Goal: Task Accomplishment & Management: Use online tool/utility

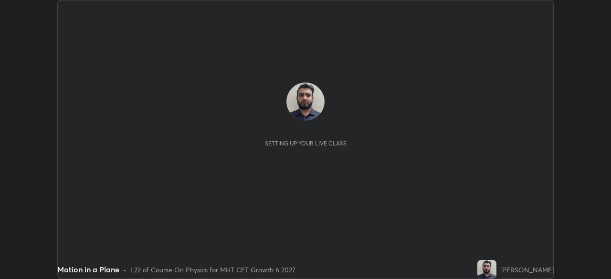
scroll to position [279, 610]
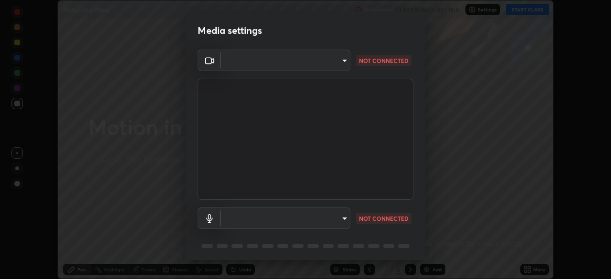
type input "68a80b43c72908e52f6b3f6755026fbe8228ad1e3cfb7feb9d4b101298e8df19"
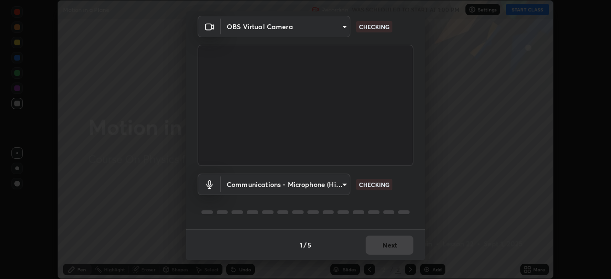
click at [343, 184] on body "Erase all Motion in a Plane Recording WAS SCHEDULED TO START AT 1:00 PM Setting…" at bounding box center [305, 139] width 611 height 279
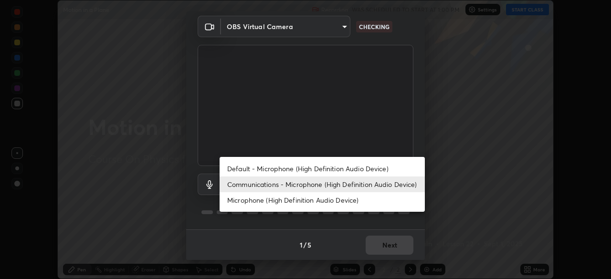
click at [349, 169] on li "Default - Microphone (High Definition Audio Device)" at bounding box center [322, 169] width 205 height 16
type input "default"
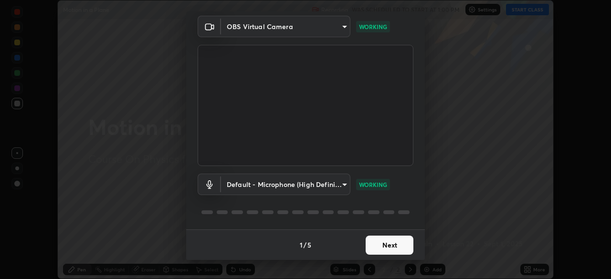
click at [378, 244] on button "Next" at bounding box center [390, 245] width 48 height 19
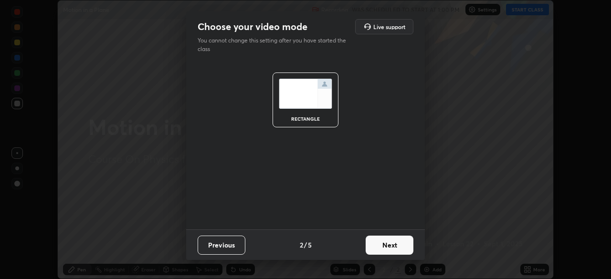
click at [378, 244] on button "Next" at bounding box center [390, 245] width 48 height 19
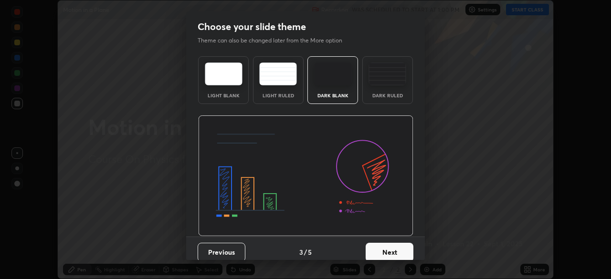
click at [377, 246] on button "Next" at bounding box center [390, 252] width 48 height 19
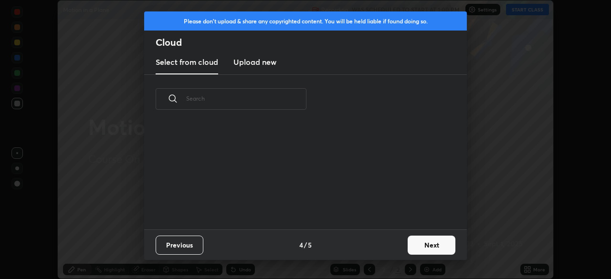
scroll to position [106, 306]
click at [418, 242] on button "Next" at bounding box center [432, 245] width 48 height 19
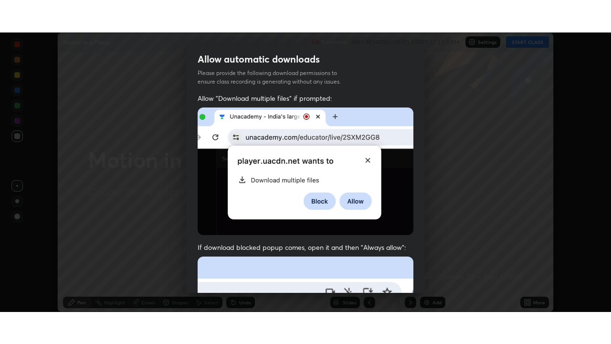
scroll to position [229, 0]
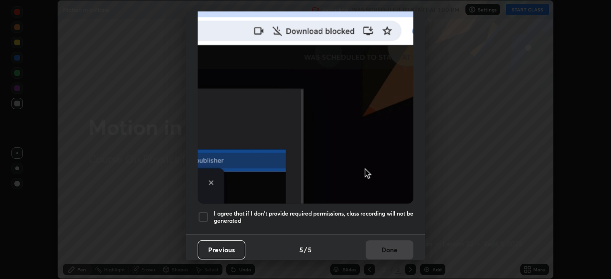
click at [360, 210] on h5 "I agree that if I don't provide required permissions, class recording will not …" at bounding box center [313, 217] width 199 height 15
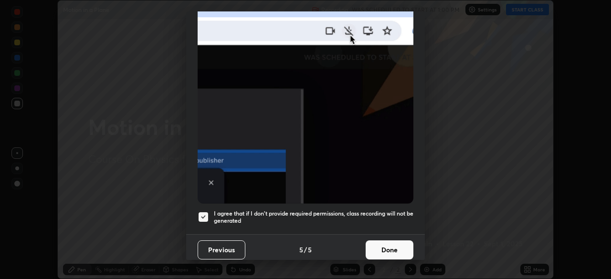
click at [375, 246] on button "Done" at bounding box center [390, 250] width 48 height 19
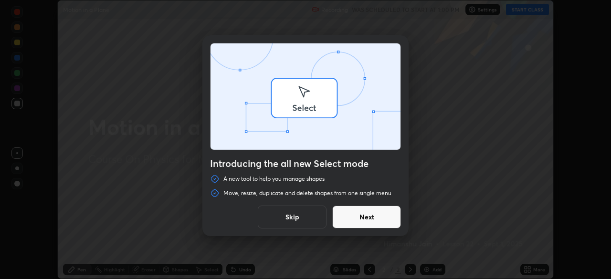
click at [529, 265] on div "Introducing the all new Select mode A new tool to help you manage shapes Move, …" at bounding box center [305, 139] width 611 height 279
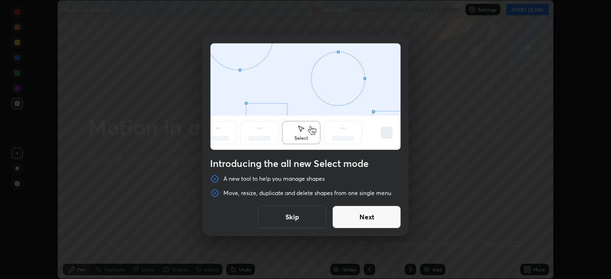
click at [303, 218] on button "Skip" at bounding box center [292, 217] width 69 height 23
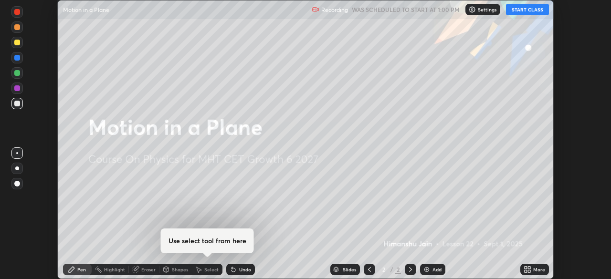
click at [526, 268] on icon at bounding box center [525, 268] width 2 height 2
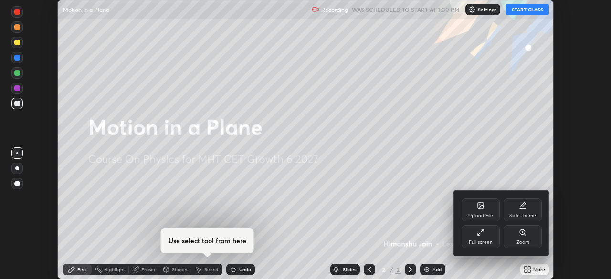
click at [473, 233] on div "Full screen" at bounding box center [480, 236] width 38 height 23
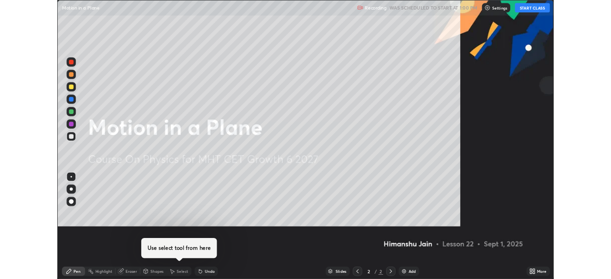
scroll to position [344, 611]
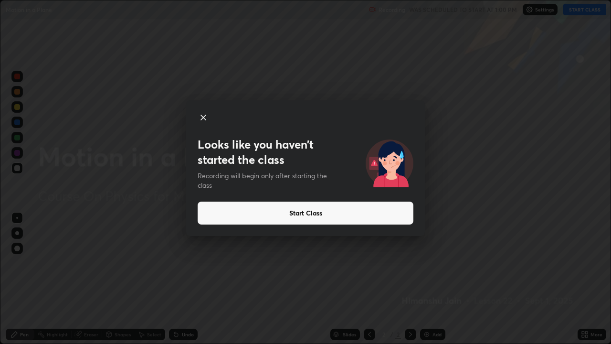
click at [380, 216] on button "Start Class" at bounding box center [306, 212] width 216 height 23
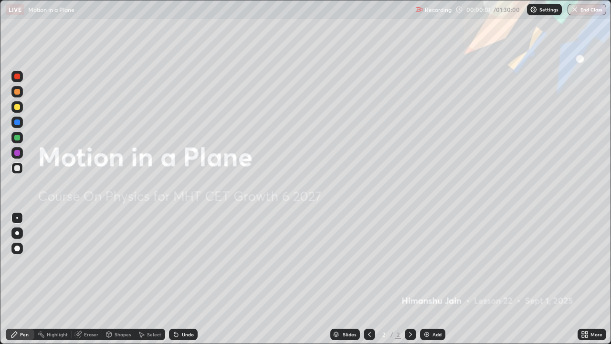
click at [436, 279] on div "Add" at bounding box center [436, 334] width 9 height 5
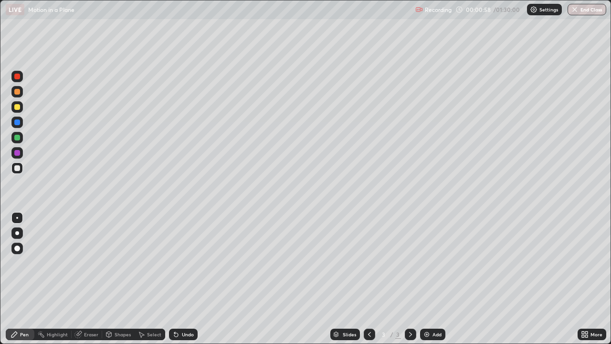
click at [23, 108] on div at bounding box center [17, 106] width 15 height 15
click at [429, 279] on img at bounding box center [427, 334] width 8 height 8
click at [157, 279] on div "Select" at bounding box center [150, 333] width 31 height 11
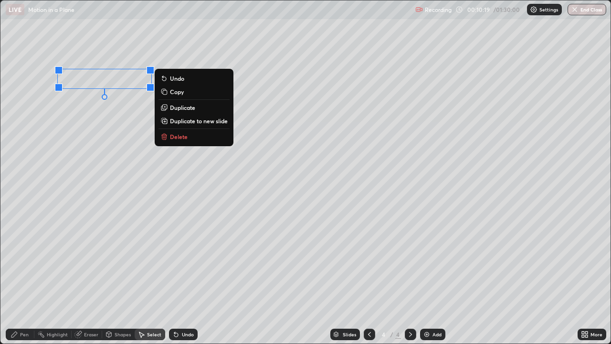
click at [175, 137] on p "Delete" at bounding box center [179, 137] width 18 height 8
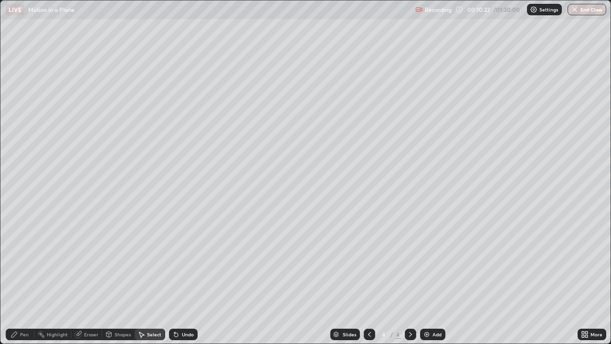
click at [18, 279] on div "Pen" at bounding box center [20, 333] width 29 height 11
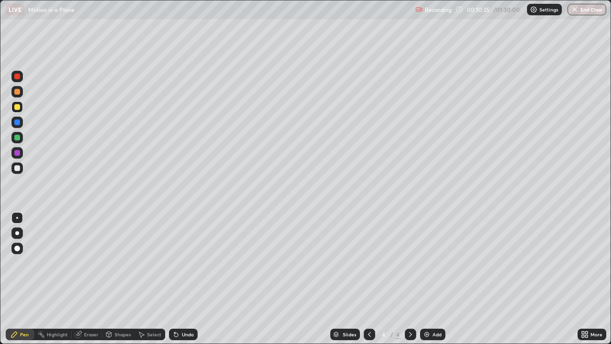
click at [189, 279] on div "Undo" at bounding box center [183, 333] width 29 height 11
click at [460, 11] on div "Recording 00:10:31 / 01:30:00 Settings End Class" at bounding box center [510, 9] width 191 height 19
click at [536, 13] on div "Settings" at bounding box center [544, 9] width 35 height 11
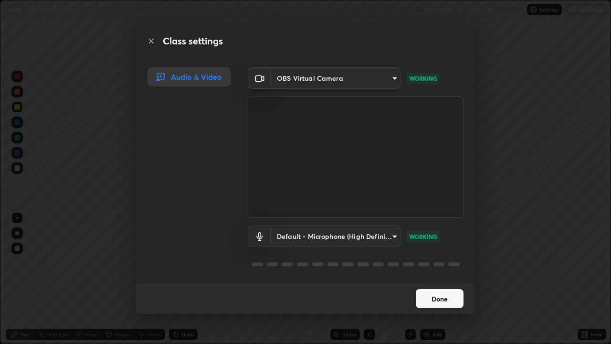
click at [441, 279] on button "Done" at bounding box center [440, 298] width 48 height 19
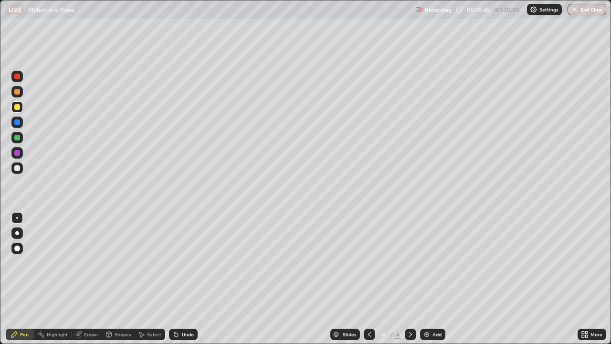
click at [186, 279] on div "Undo" at bounding box center [188, 334] width 12 height 5
click at [594, 279] on div "More" at bounding box center [596, 334] width 12 height 5
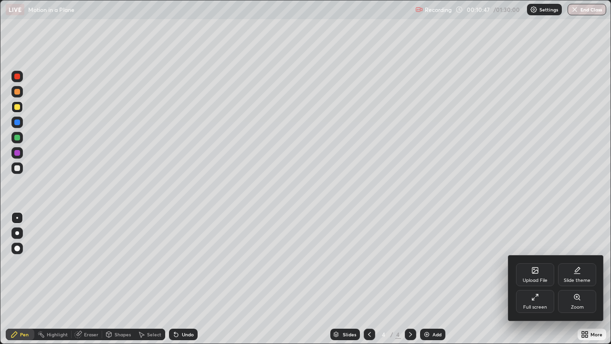
click at [543, 279] on div "Full screen" at bounding box center [535, 301] width 38 height 23
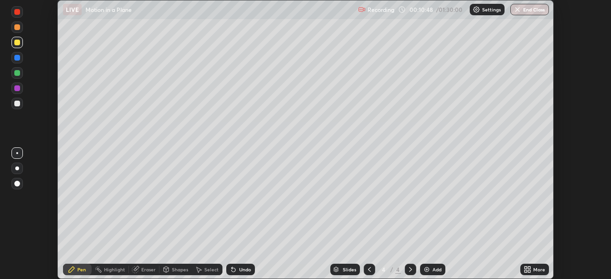
scroll to position [47443, 47111]
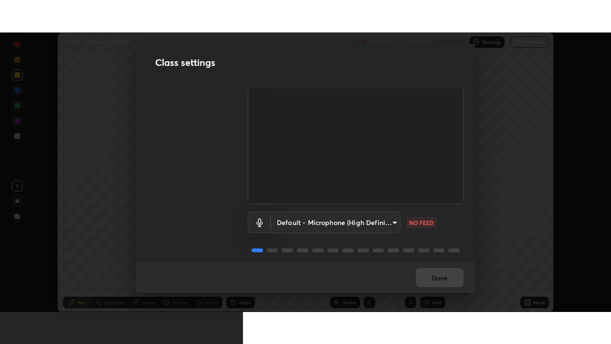
scroll to position [43, 0]
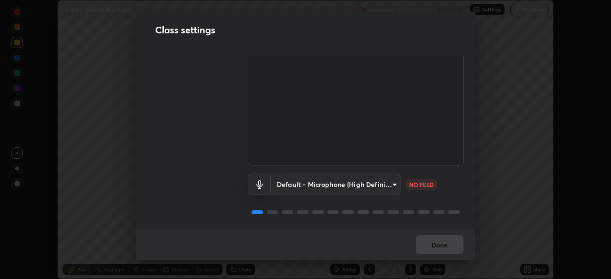
click at [382, 182] on body "Erase all LIVE Motion in a Plane Recording 00:11:10 / 01:30:00 Settings End Cla…" at bounding box center [305, 139] width 611 height 279
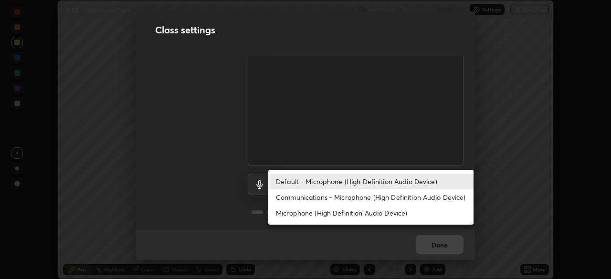
click at [384, 193] on li "Communications - Microphone (High Definition Audio Device)" at bounding box center [370, 197] width 205 height 16
type input "communications"
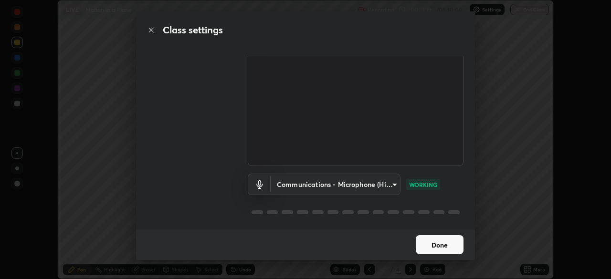
click at [447, 244] on button "Done" at bounding box center [440, 244] width 48 height 19
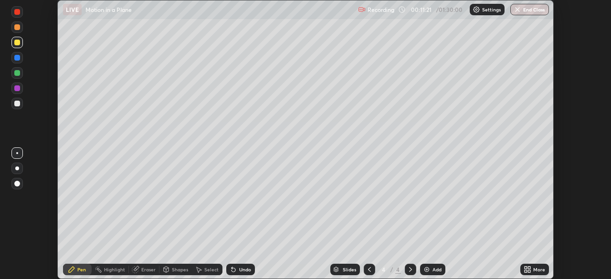
click at [533, 265] on div "More" at bounding box center [534, 269] width 29 height 11
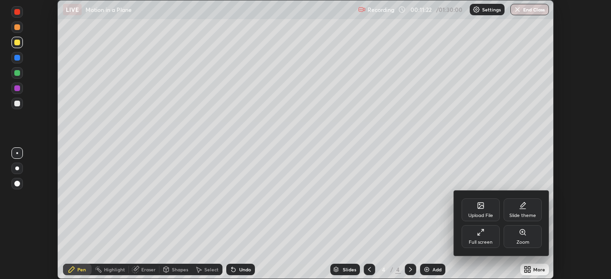
click at [489, 235] on div "Full screen" at bounding box center [480, 236] width 38 height 23
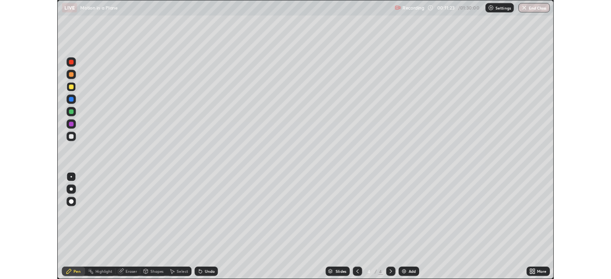
scroll to position [344, 611]
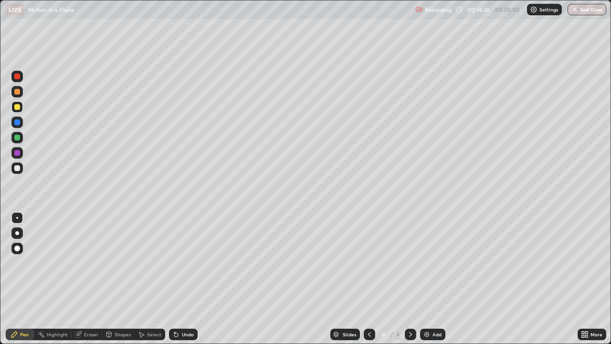
click at [583, 279] on icon at bounding box center [583, 336] width 2 height 2
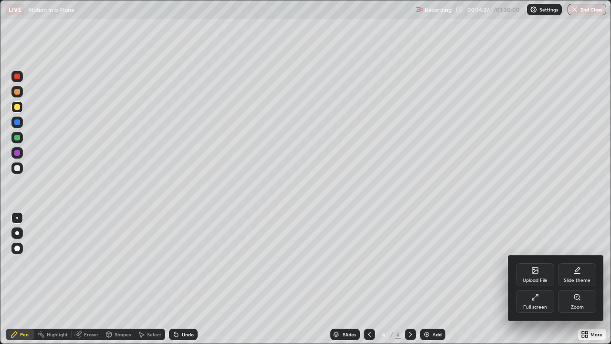
click at [535, 279] on icon at bounding box center [535, 297] width 8 height 8
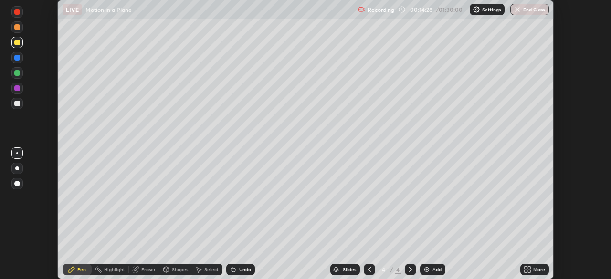
scroll to position [47443, 47111]
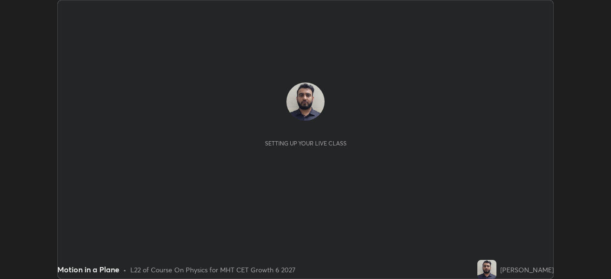
scroll to position [279, 611]
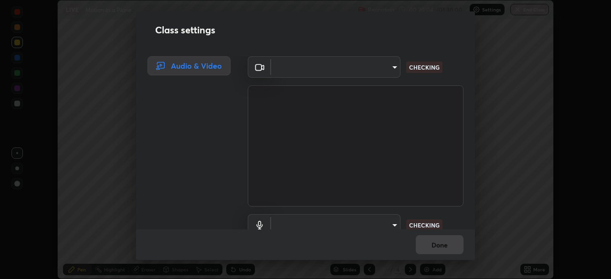
type input "68a80b43c72908e52f6b3f6755026fbe8228ad1e3cfb7feb9d4b101298e8df19"
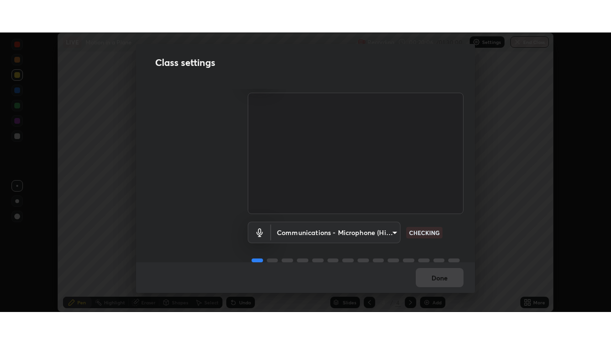
scroll to position [43, 0]
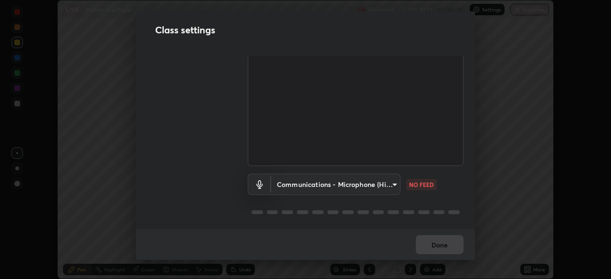
click at [391, 180] on body "Erase all LIVE Motion in a Plane Recording 00:20:13 / 01:30:00 Settings End Cla…" at bounding box center [305, 139] width 611 height 279
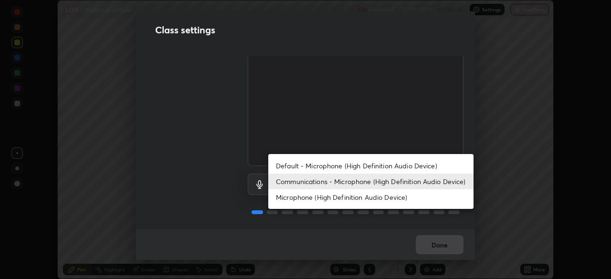
click at [394, 165] on li "Default - Microphone (High Definition Audio Device)" at bounding box center [370, 166] width 205 height 16
type input "default"
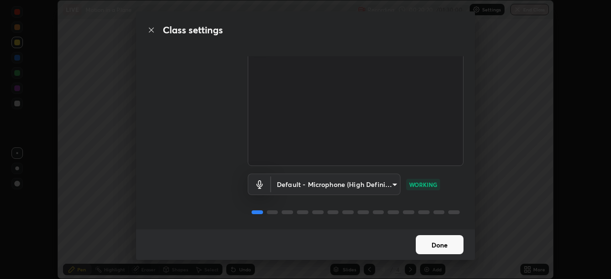
click at [454, 243] on button "Done" at bounding box center [440, 244] width 48 height 19
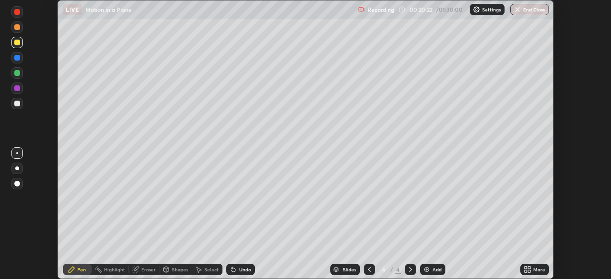
click at [526, 268] on icon at bounding box center [525, 268] width 2 height 2
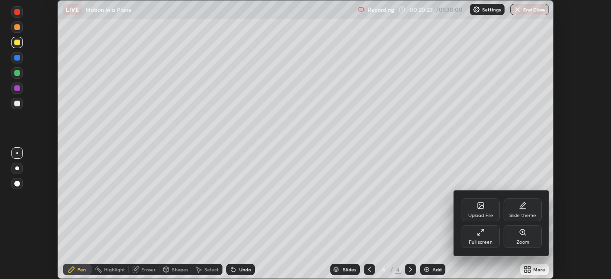
click at [485, 234] on div "Full screen" at bounding box center [480, 236] width 38 height 23
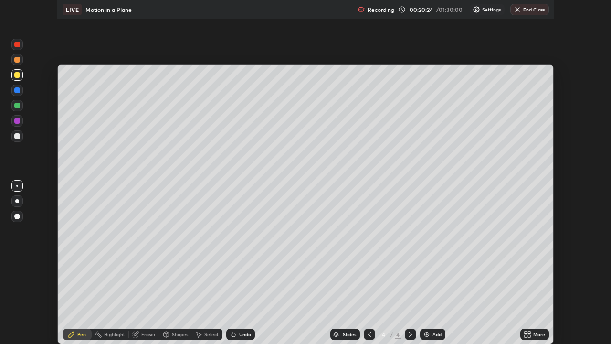
scroll to position [344, 611]
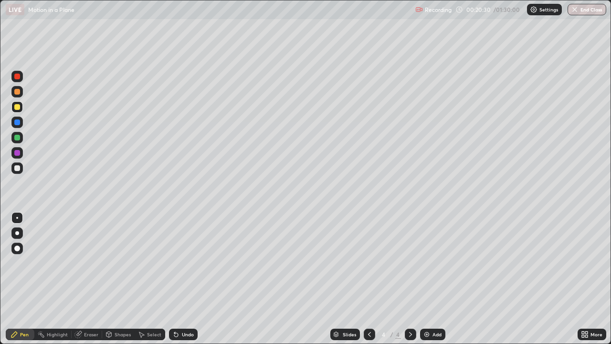
click at [147, 279] on div "Select" at bounding box center [154, 334] width 14 height 5
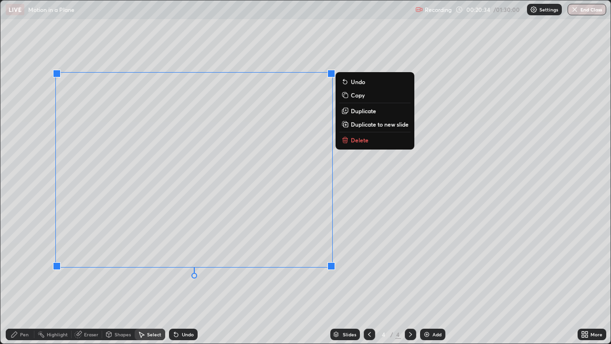
click at [343, 143] on icon at bounding box center [345, 140] width 8 height 8
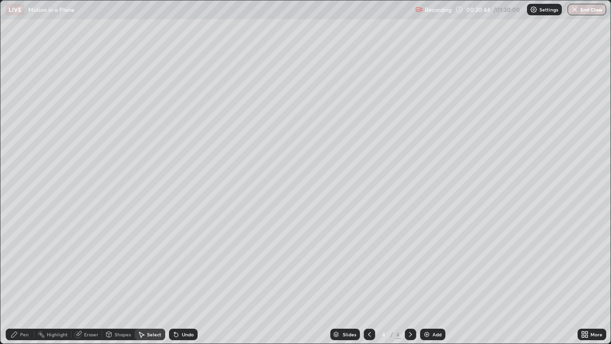
click at [27, 279] on div "Pen" at bounding box center [24, 334] width 9 height 5
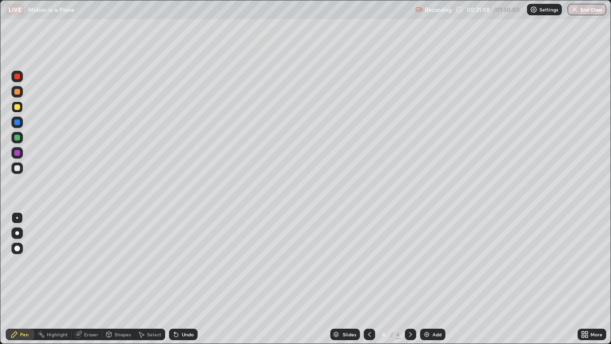
click at [149, 279] on div "Select" at bounding box center [150, 333] width 31 height 11
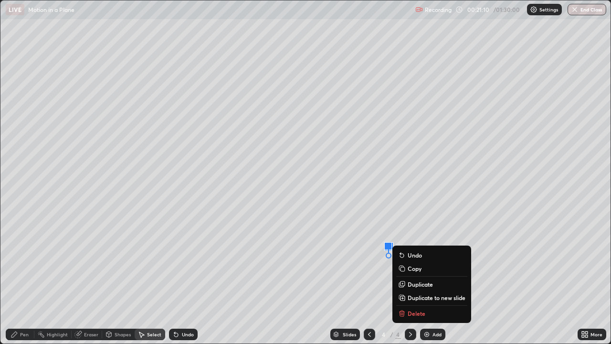
click at [407, 279] on button "Delete" at bounding box center [431, 312] width 71 height 11
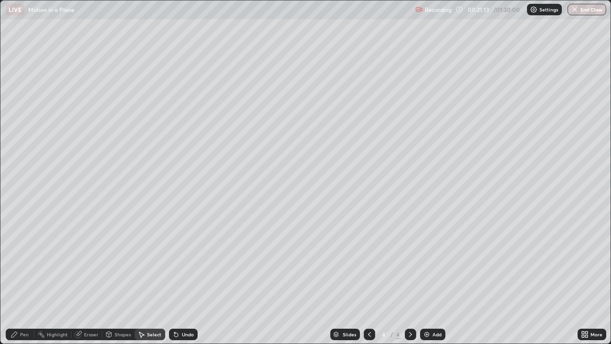
click at [26, 279] on div "Pen" at bounding box center [20, 333] width 29 height 11
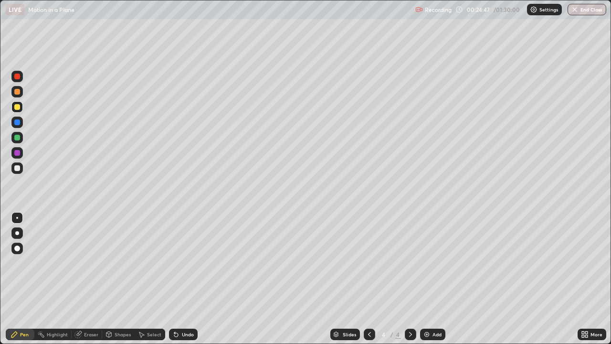
click at [429, 279] on img at bounding box center [427, 334] width 8 height 8
click at [121, 279] on div "Shapes" at bounding box center [123, 334] width 16 height 5
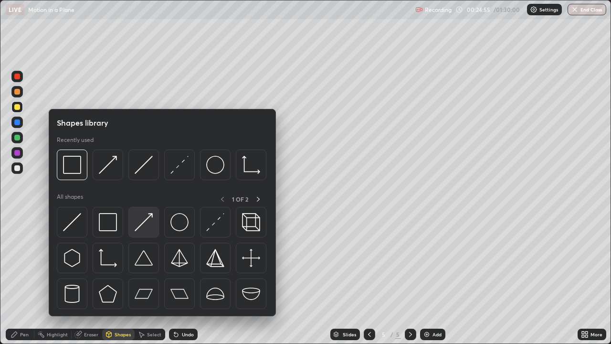
click at [147, 225] on img at bounding box center [144, 222] width 18 height 18
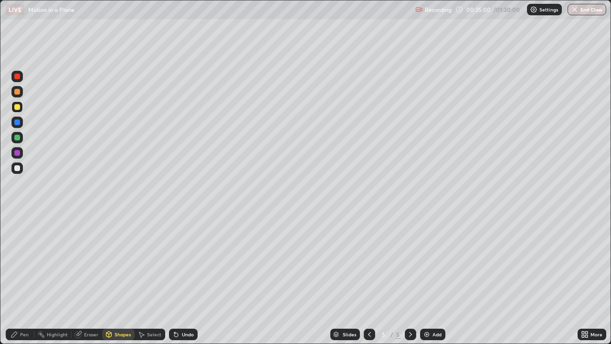
click at [191, 279] on div "Undo" at bounding box center [188, 334] width 12 height 5
click at [122, 279] on div "Shapes" at bounding box center [123, 334] width 16 height 5
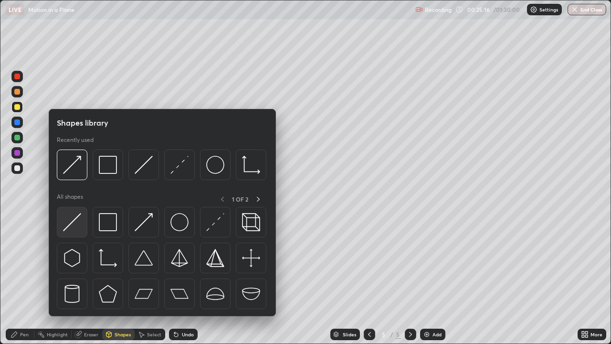
click at [78, 225] on img at bounding box center [72, 222] width 18 height 18
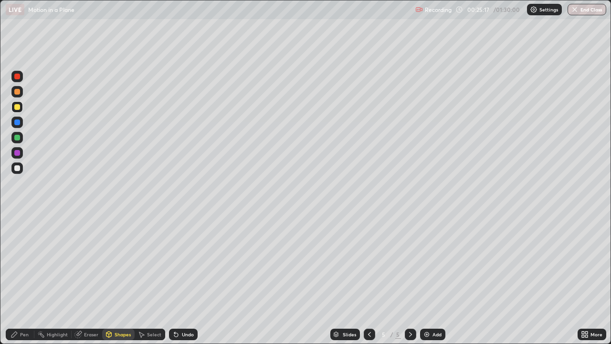
click at [19, 137] on div at bounding box center [17, 138] width 6 height 6
click at [185, 279] on div "Undo" at bounding box center [188, 334] width 12 height 5
click at [119, 279] on div "Shapes" at bounding box center [123, 334] width 16 height 5
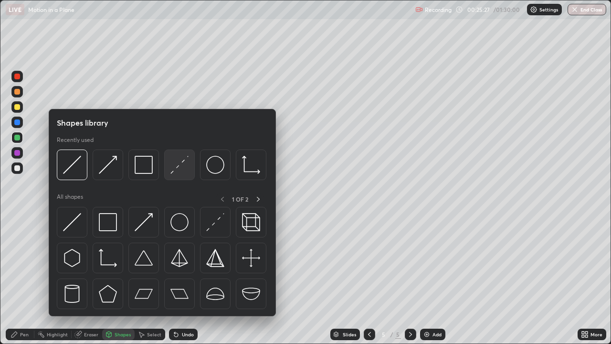
click at [172, 171] on img at bounding box center [179, 165] width 18 height 18
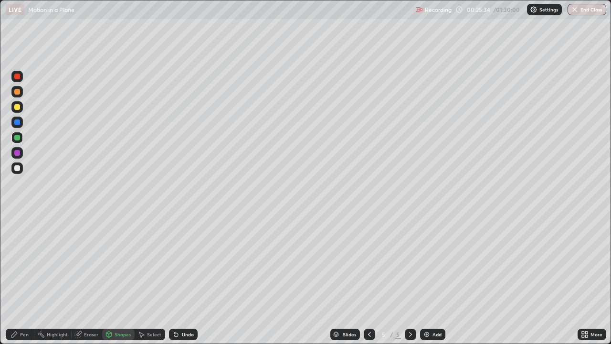
click at [21, 279] on div "Pen" at bounding box center [24, 334] width 9 height 5
click at [21, 109] on div at bounding box center [16, 106] width 11 height 11
click at [427, 279] on img at bounding box center [427, 334] width 8 height 8
click at [124, 279] on div "Shapes" at bounding box center [118, 333] width 32 height 11
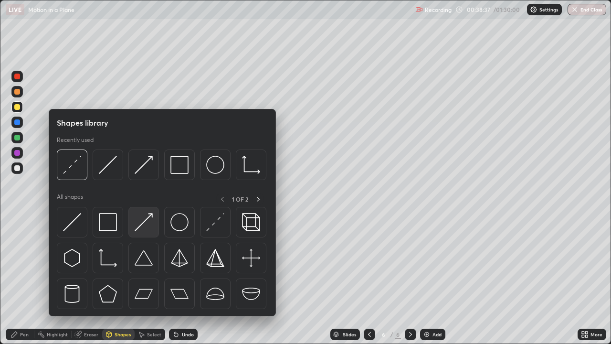
click at [147, 221] on img at bounding box center [144, 222] width 18 height 18
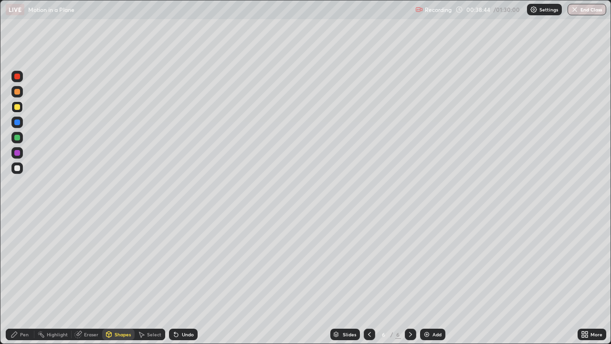
click at [21, 169] on div at bounding box center [16, 167] width 11 height 11
click at [119, 279] on div "Shapes" at bounding box center [123, 334] width 16 height 5
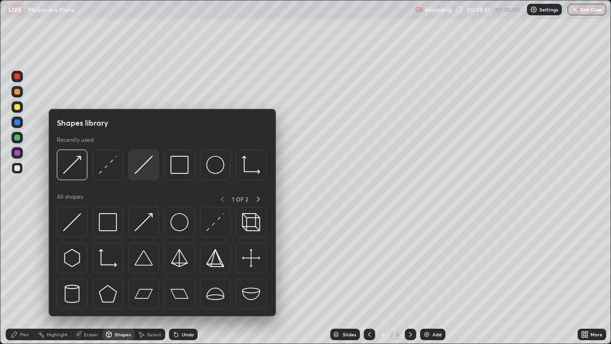
click at [152, 165] on img at bounding box center [144, 165] width 18 height 18
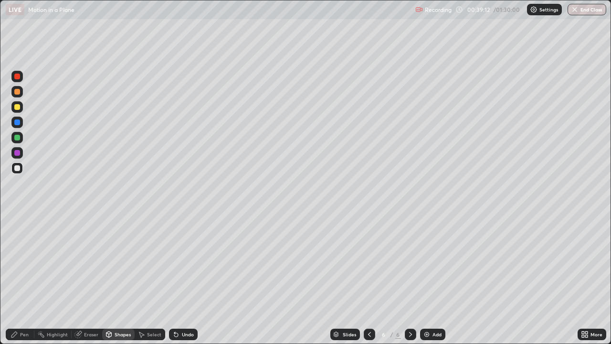
click at [91, 279] on div "Eraser" at bounding box center [91, 334] width 14 height 5
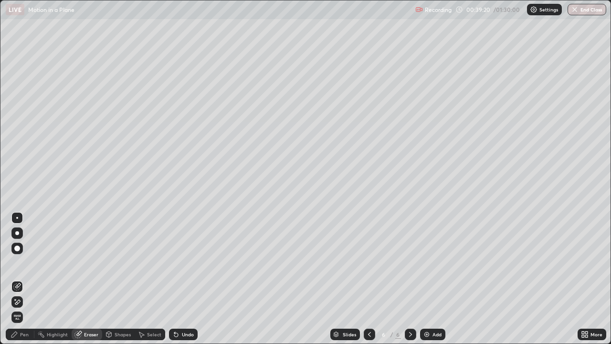
click at [124, 279] on div "Shapes" at bounding box center [123, 334] width 16 height 5
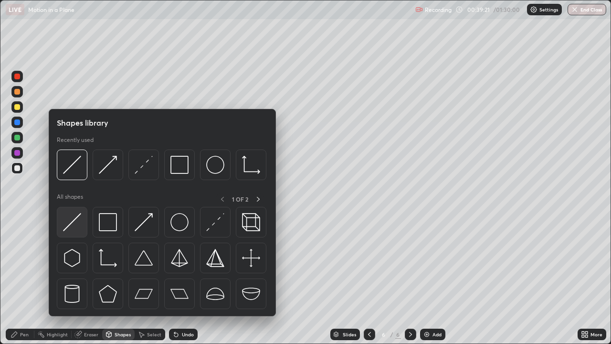
click at [72, 222] on img at bounding box center [72, 222] width 18 height 18
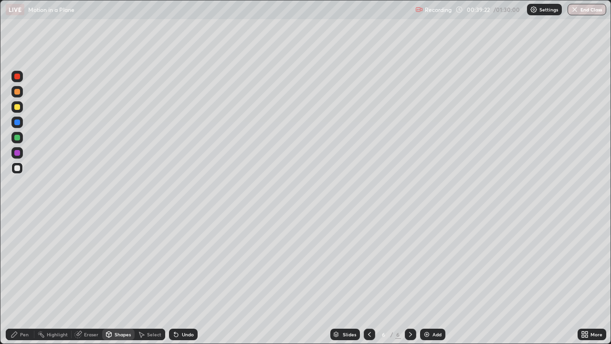
click at [121, 279] on div "Shapes" at bounding box center [118, 333] width 32 height 11
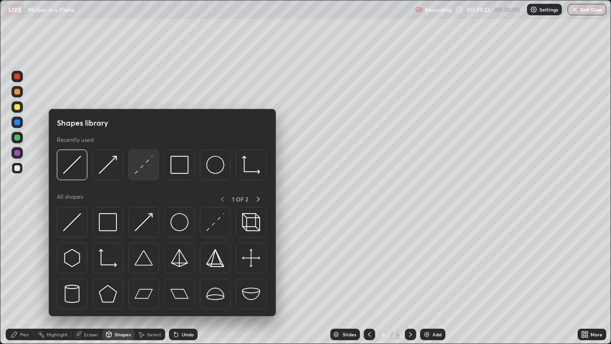
click at [145, 169] on img at bounding box center [144, 165] width 18 height 18
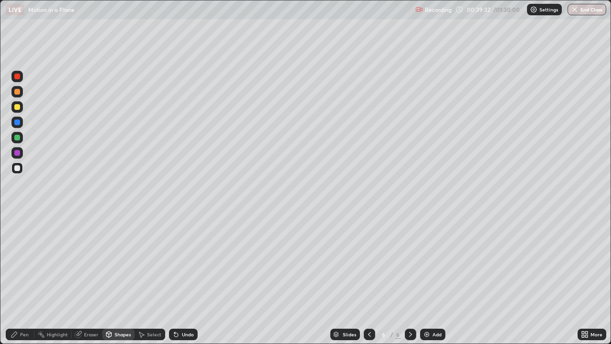
click at [13, 279] on icon at bounding box center [14, 334] width 8 height 8
click at [17, 106] on div at bounding box center [17, 107] width 6 height 6
click at [21, 90] on div at bounding box center [16, 91] width 11 height 11
click at [22, 108] on div at bounding box center [16, 106] width 11 height 11
click at [436, 279] on div "Add" at bounding box center [436, 334] width 9 height 5
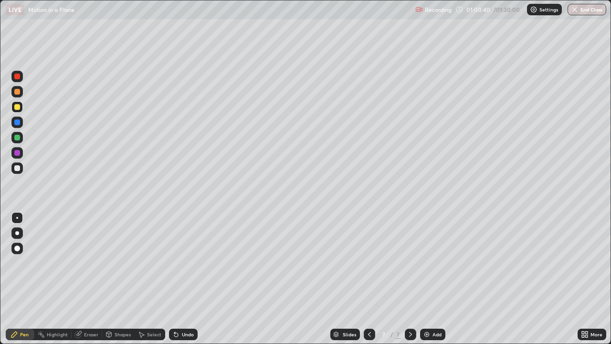
click at [183, 279] on div "Undo" at bounding box center [188, 334] width 12 height 5
click at [118, 279] on div "Shapes" at bounding box center [118, 333] width 32 height 11
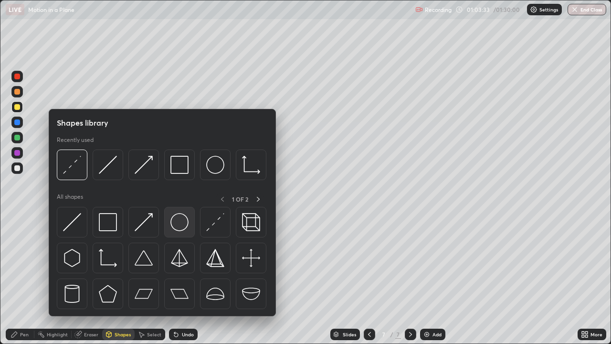
click at [189, 224] on div at bounding box center [179, 222] width 31 height 31
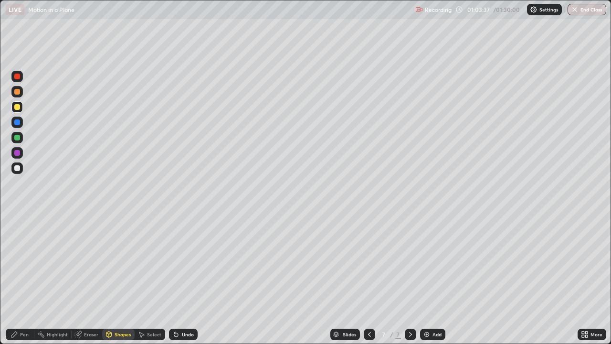
click at [117, 279] on div "Shapes" at bounding box center [123, 334] width 16 height 5
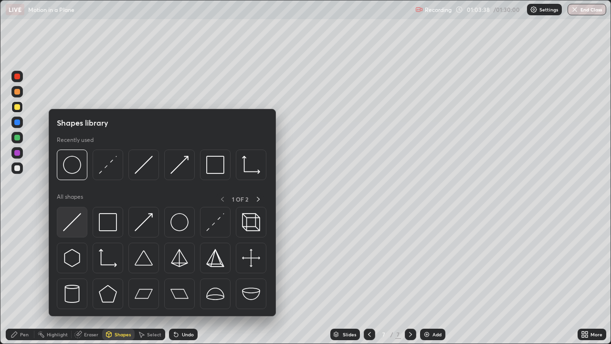
click at [75, 225] on img at bounding box center [72, 222] width 18 height 18
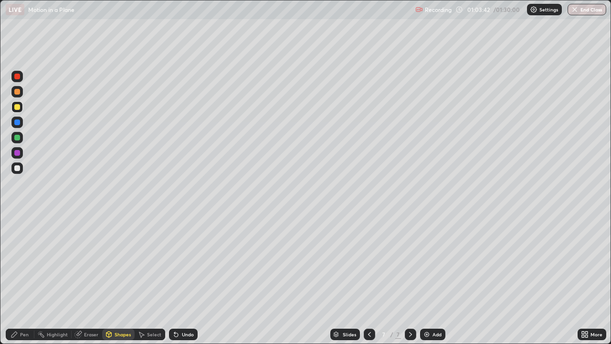
click at [88, 279] on div "Eraser" at bounding box center [91, 334] width 14 height 5
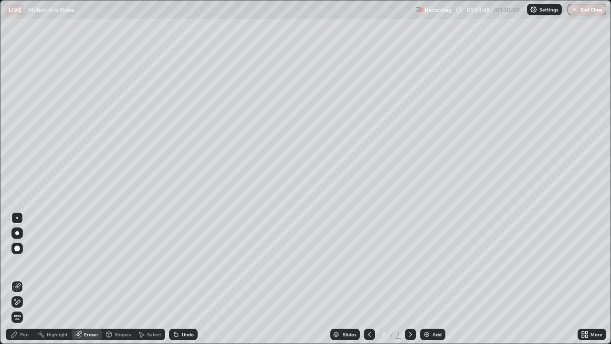
click at [121, 279] on div "Shapes" at bounding box center [123, 334] width 16 height 5
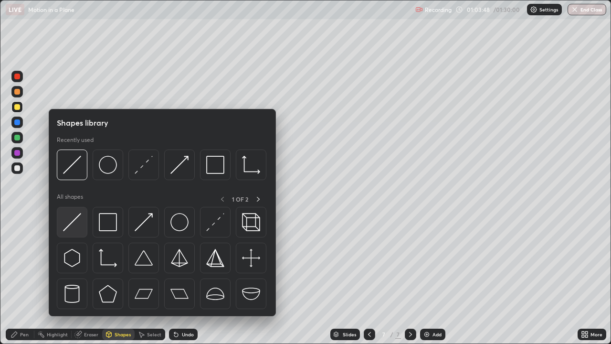
click at [73, 226] on img at bounding box center [72, 222] width 18 height 18
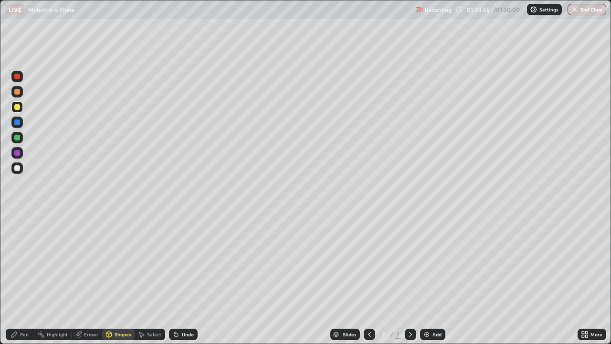
click at [18, 136] on div at bounding box center [17, 138] width 6 height 6
click at [192, 279] on div "Undo" at bounding box center [188, 334] width 12 height 5
click at [123, 279] on div "Shapes" at bounding box center [123, 334] width 16 height 5
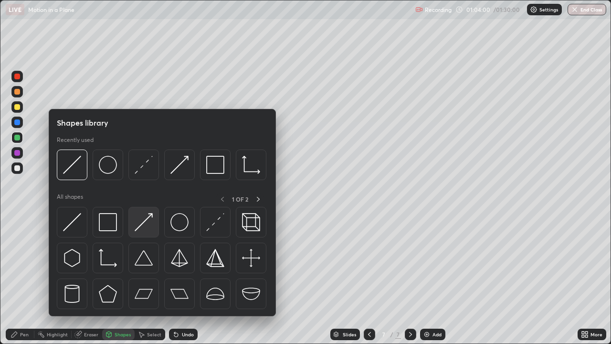
click at [149, 221] on img at bounding box center [144, 222] width 18 height 18
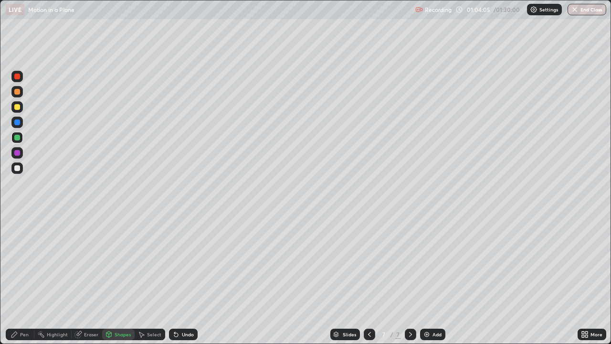
click at [24, 279] on div "Pen" at bounding box center [24, 334] width 9 height 5
click at [182, 279] on div "Undo" at bounding box center [183, 333] width 29 height 11
click at [91, 279] on div "Eraser" at bounding box center [91, 334] width 14 height 5
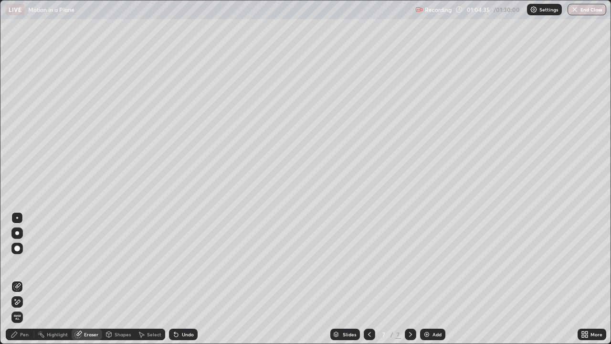
click at [21, 279] on div "Pen" at bounding box center [24, 334] width 9 height 5
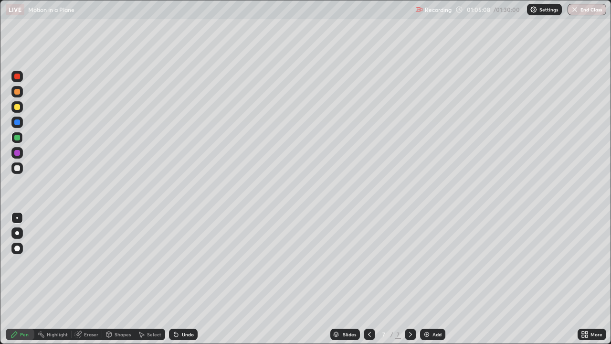
click at [119, 279] on div "Shapes" at bounding box center [123, 334] width 16 height 5
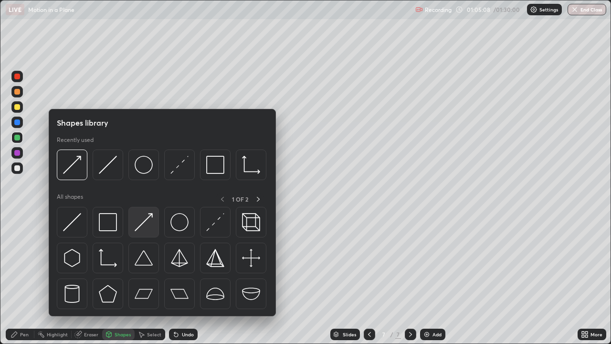
click at [148, 222] on img at bounding box center [144, 222] width 18 height 18
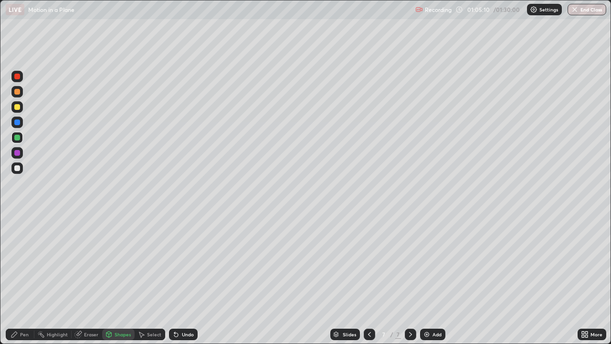
click at [22, 109] on div at bounding box center [16, 106] width 11 height 11
click at [19, 153] on div at bounding box center [17, 153] width 6 height 6
click at [21, 279] on div "Pen" at bounding box center [24, 334] width 9 height 5
click at [130, 279] on div "Shapes" at bounding box center [118, 333] width 32 height 11
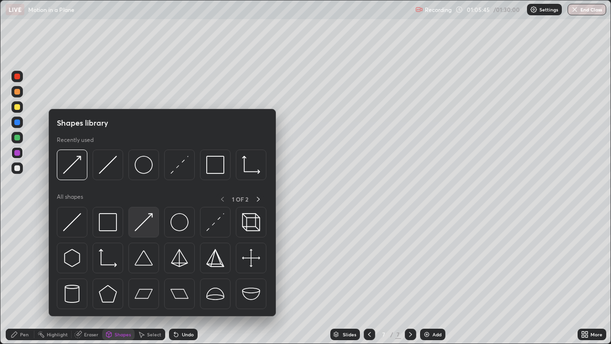
click at [150, 217] on img at bounding box center [144, 222] width 18 height 18
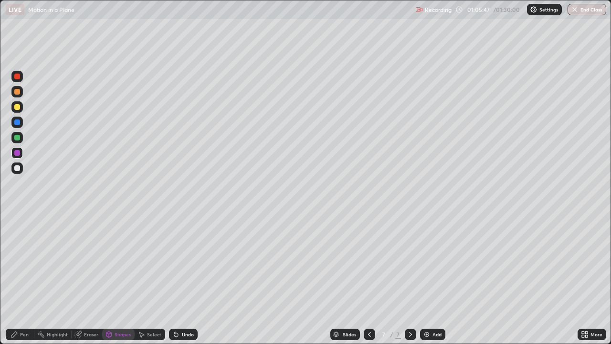
click at [119, 279] on div "Shapes" at bounding box center [123, 334] width 16 height 5
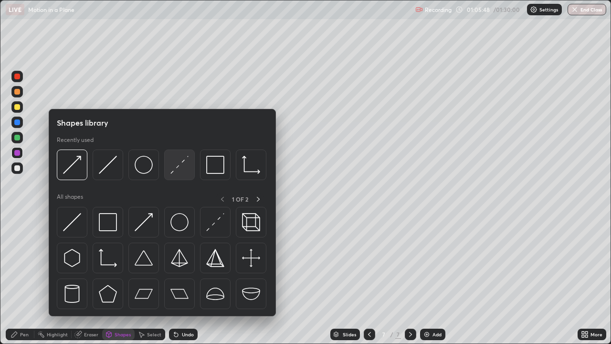
click at [173, 172] on img at bounding box center [179, 165] width 18 height 18
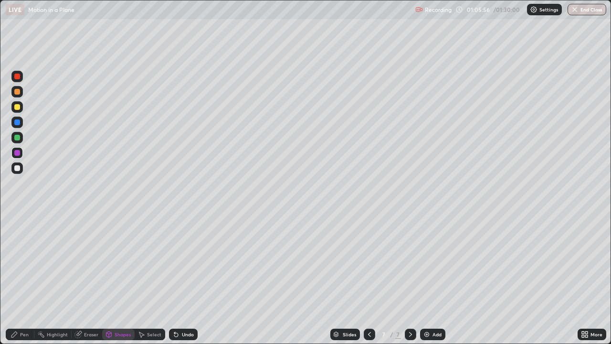
click at [21, 279] on div "Pen" at bounding box center [24, 334] width 9 height 5
click at [122, 279] on div "Shapes" at bounding box center [118, 333] width 32 height 11
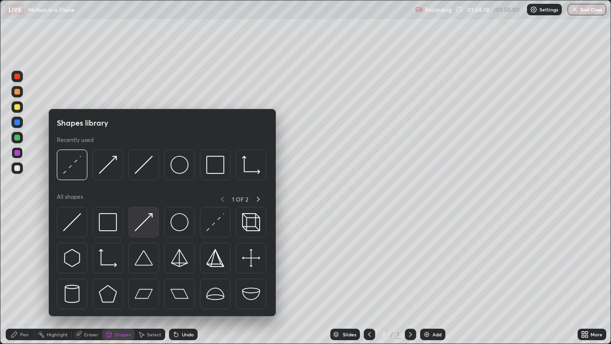
click at [147, 221] on img at bounding box center [144, 222] width 18 height 18
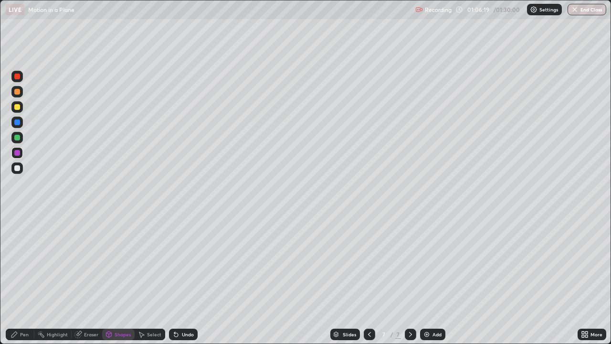
click at [19, 93] on div at bounding box center [17, 92] width 6 height 6
click at [19, 279] on div "Pen" at bounding box center [20, 333] width 29 height 11
click at [112, 279] on icon at bounding box center [109, 334] width 8 height 8
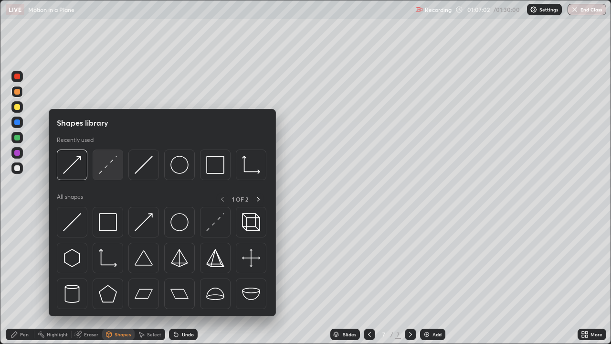
click at [105, 172] on img at bounding box center [108, 165] width 18 height 18
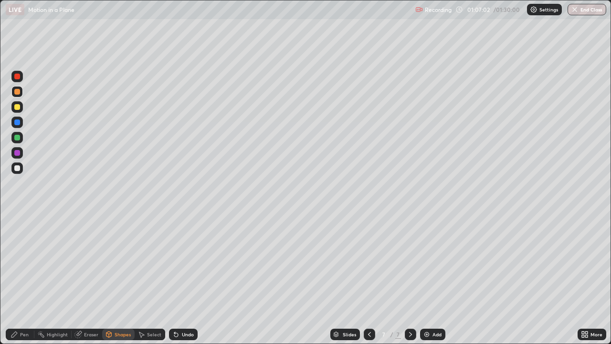
click at [19, 122] on div at bounding box center [17, 122] width 6 height 6
click at [28, 279] on div "Pen" at bounding box center [24, 334] width 9 height 5
click at [120, 279] on div "Shapes" at bounding box center [123, 334] width 16 height 5
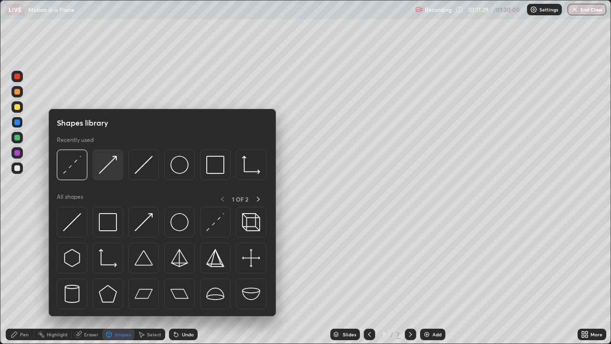
click at [113, 170] on img at bounding box center [108, 165] width 18 height 18
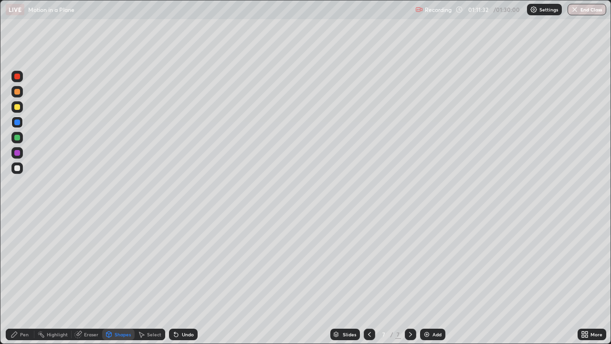
click at [189, 279] on div "Undo" at bounding box center [188, 334] width 12 height 5
click at [23, 279] on div "Pen" at bounding box center [24, 334] width 9 height 5
click at [158, 279] on div "Select" at bounding box center [154, 334] width 14 height 5
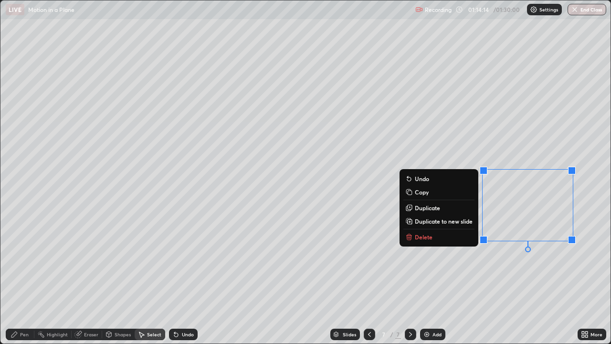
click at [31, 279] on div "Pen" at bounding box center [20, 333] width 29 height 11
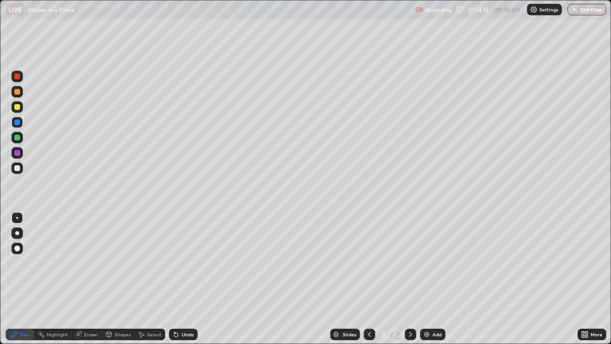
click at [19, 95] on div at bounding box center [16, 91] width 11 height 11
click at [188, 279] on div "Undo" at bounding box center [188, 334] width 12 height 5
click at [23, 78] on div at bounding box center [17, 76] width 15 height 15
click at [17, 169] on div at bounding box center [17, 168] width 6 height 6
click at [586, 15] on div "Recording 01:22:09 / 01:30:00 Settings End Class" at bounding box center [510, 9] width 191 height 19
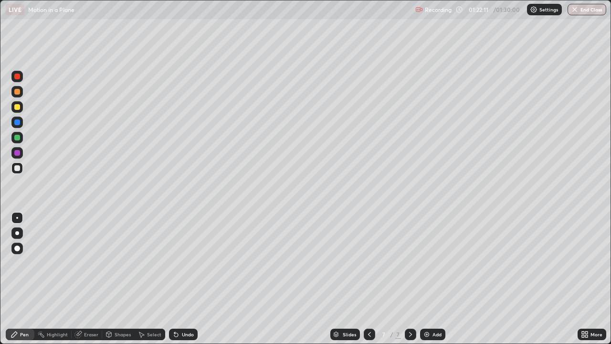
click at [584, 14] on button "End Class" at bounding box center [586, 9] width 39 height 11
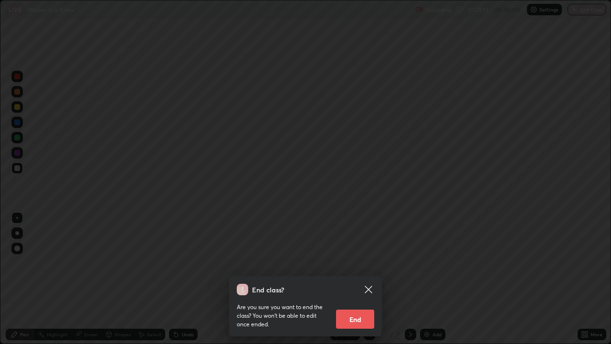
click at [356, 279] on button "End" at bounding box center [355, 318] width 38 height 19
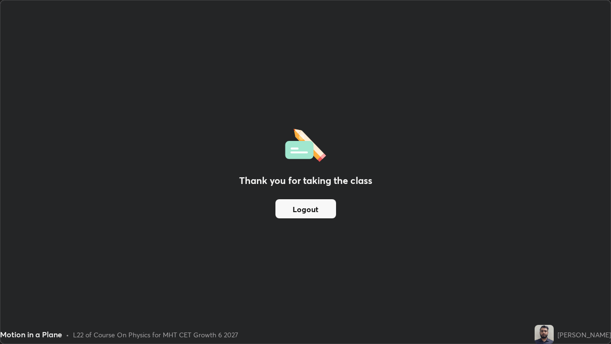
click at [318, 209] on button "Logout" at bounding box center [305, 208] width 61 height 19
